Goal: Task Accomplishment & Management: Manage account settings

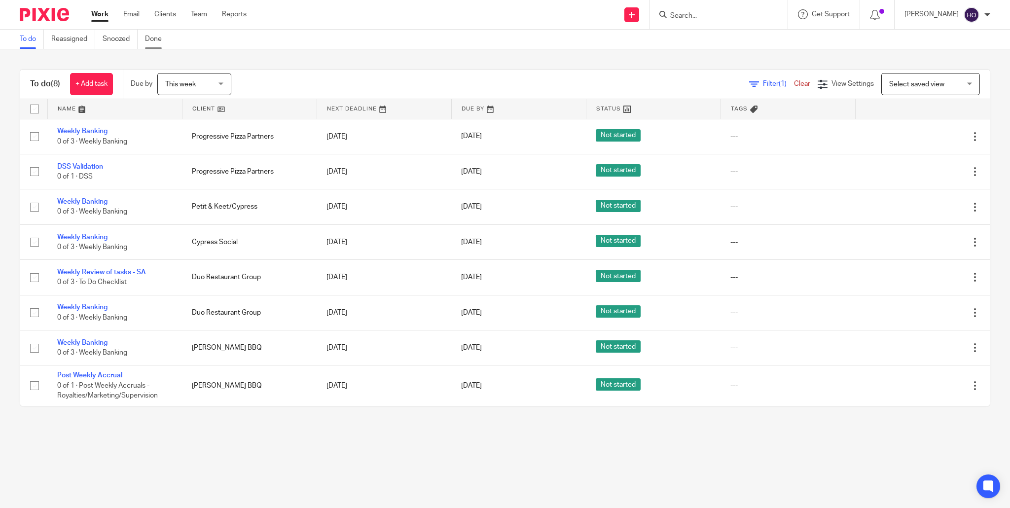
click at [156, 36] on link "Done" at bounding box center [157, 39] width 24 height 19
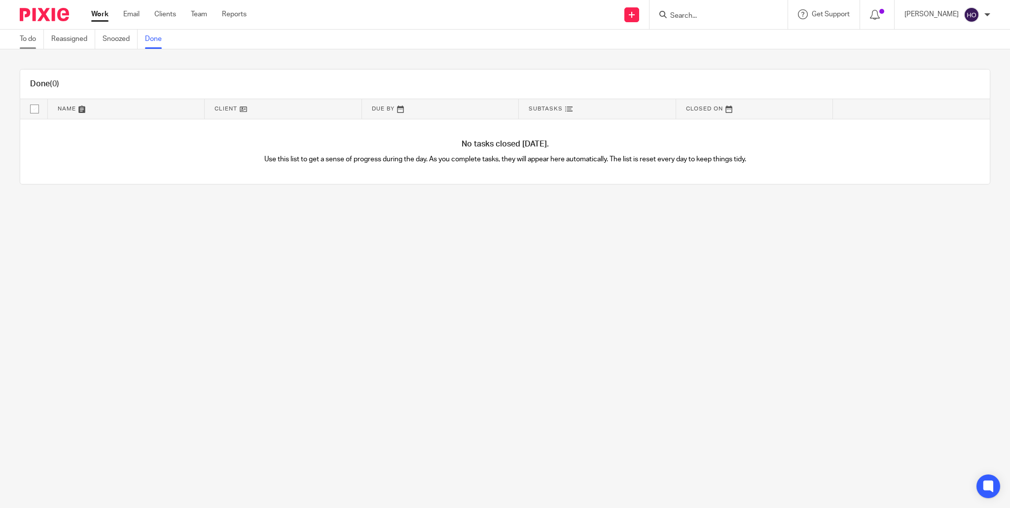
click at [25, 35] on link "To do" at bounding box center [32, 39] width 24 height 19
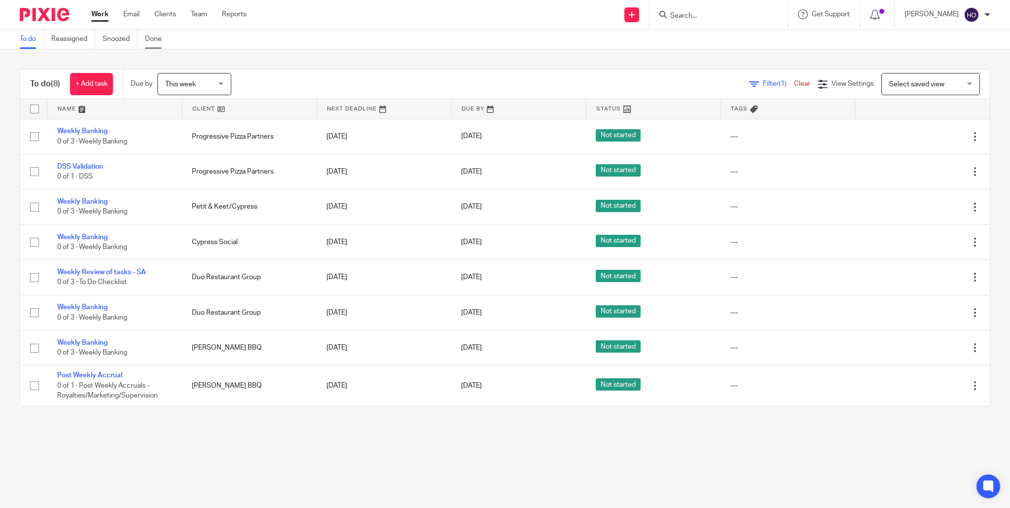
click at [153, 36] on link "Done" at bounding box center [157, 39] width 24 height 19
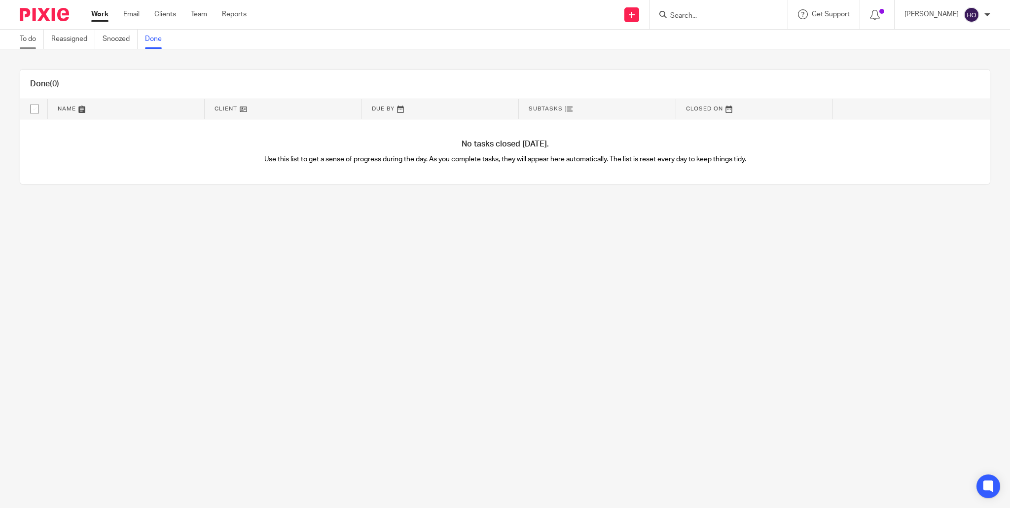
click at [31, 37] on link "To do" at bounding box center [32, 39] width 24 height 19
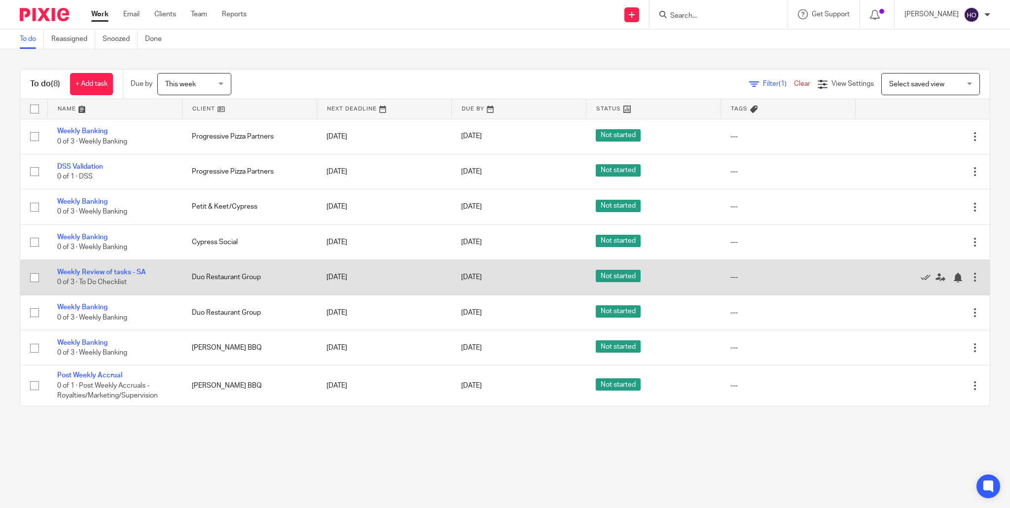
click at [35, 276] on input "checkbox" at bounding box center [34, 277] width 19 height 19
checkbox input "true"
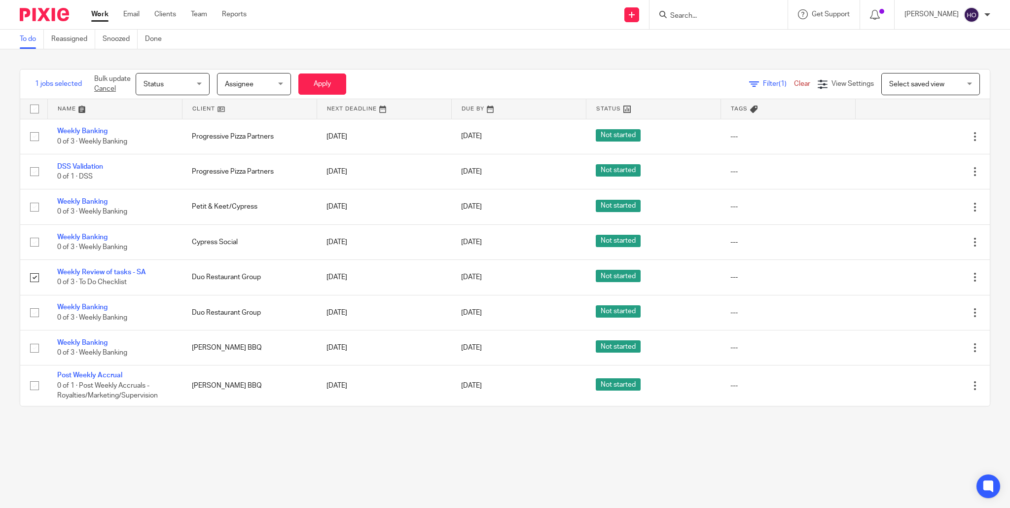
click at [273, 84] on span "Assignee" at bounding box center [251, 84] width 52 height 21
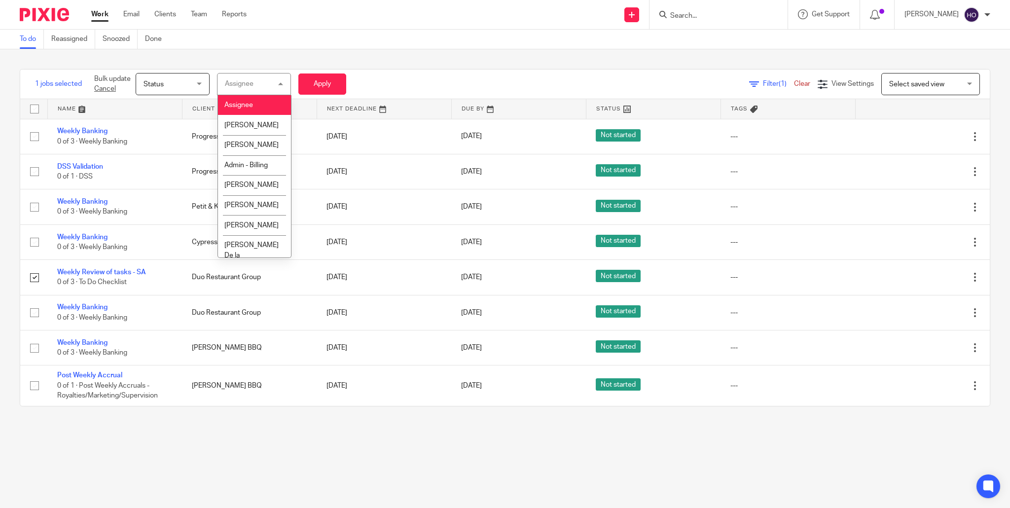
click at [273, 84] on div "Assignee Assignee" at bounding box center [254, 84] width 74 height 22
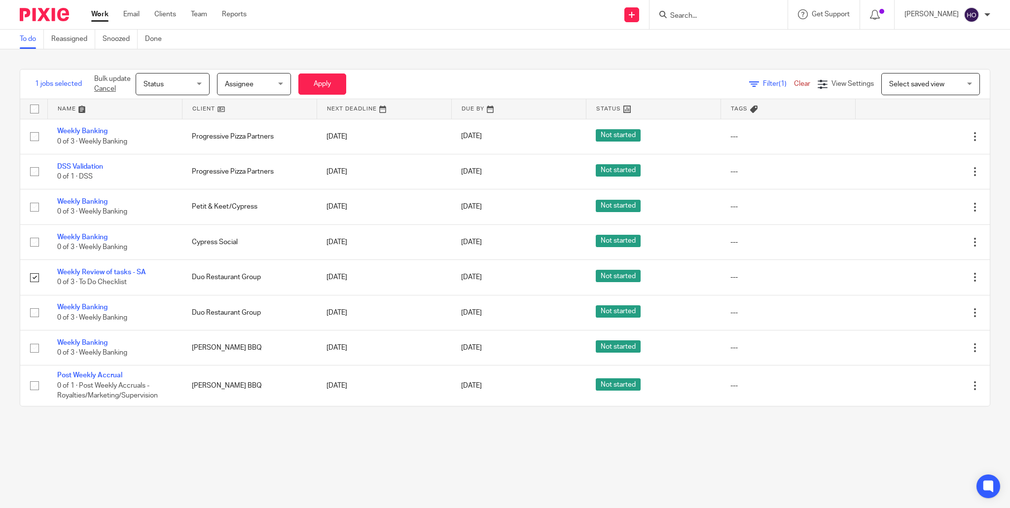
click at [199, 84] on div "Status Status" at bounding box center [173, 84] width 74 height 22
click at [172, 165] on li "Done" at bounding box center [173, 165] width 73 height 20
click at [328, 84] on button "Apply" at bounding box center [322, 84] width 48 height 21
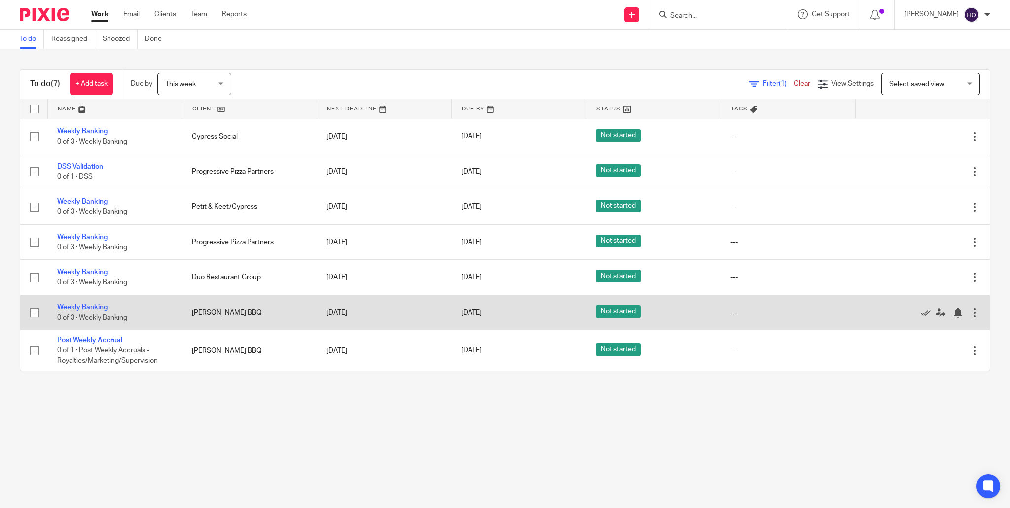
click at [35, 314] on input "checkbox" at bounding box center [34, 312] width 19 height 19
checkbox input "true"
click at [925, 316] on icon at bounding box center [926, 313] width 10 height 10
